Goal: Information Seeking & Learning: Learn about a topic

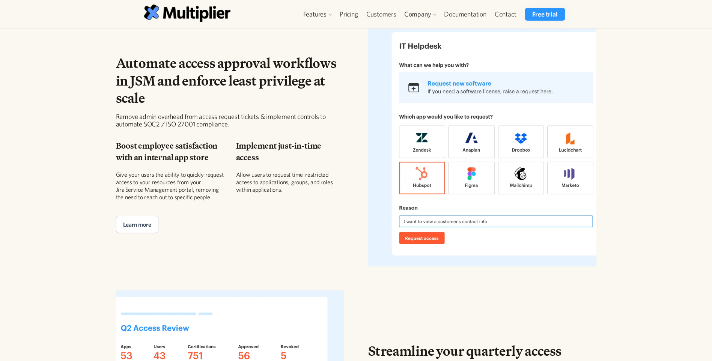
scroll to position [901, 0]
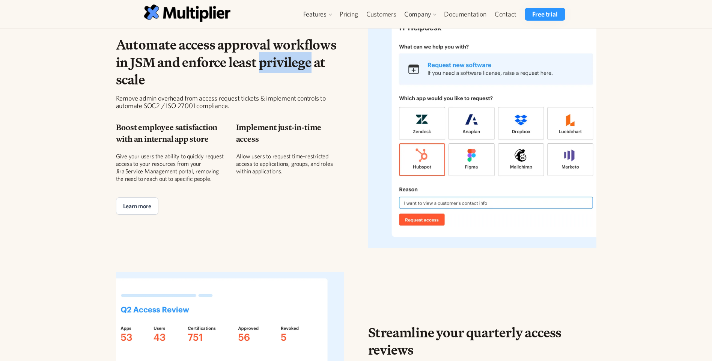
drag, startPoint x: 311, startPoint y: 64, endPoint x: 261, endPoint y: 62, distance: 49.6
click at [261, 62] on h2 "Automate access approval workflows in JSM and enforce least privilege at scale" at bounding box center [230, 62] width 228 height 53
drag, startPoint x: 261, startPoint y: 62, endPoint x: 277, endPoint y: 63, distance: 15.8
copy h2 "privilege"
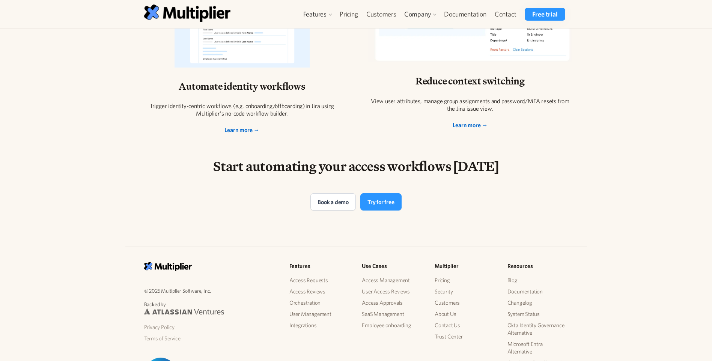
scroll to position [1501, 0]
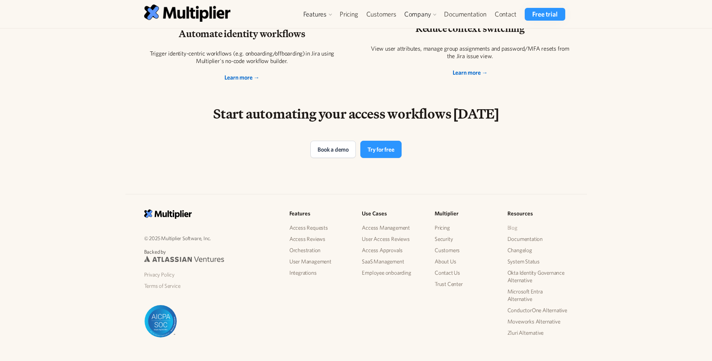
click at [512, 227] on link "Blog" at bounding box center [537, 227] width 61 height 11
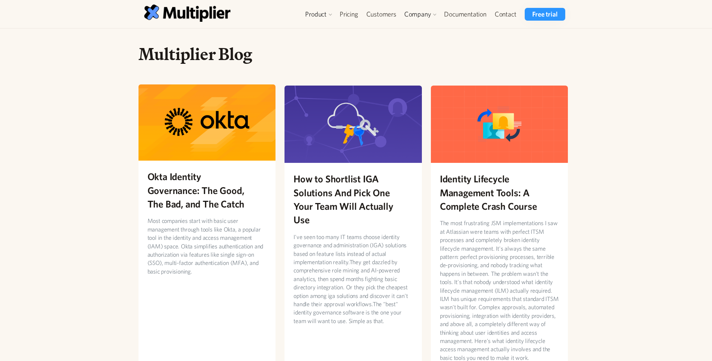
click at [178, 181] on h2 "Okta Identity Governance: The Good, The Bad, and The Catch" at bounding box center [207, 190] width 119 height 41
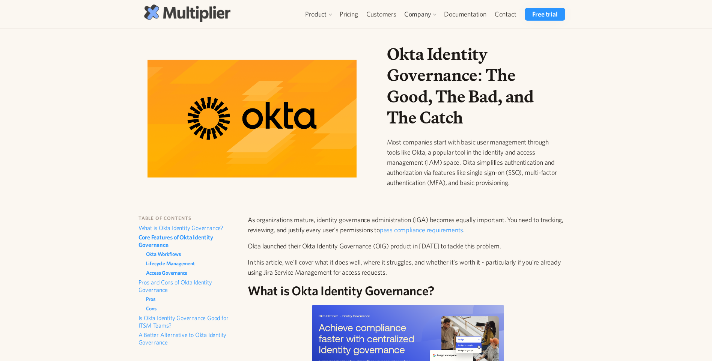
click at [167, 10] on img at bounding box center [187, 13] width 86 height 17
